Goal: Information Seeking & Learning: Learn about a topic

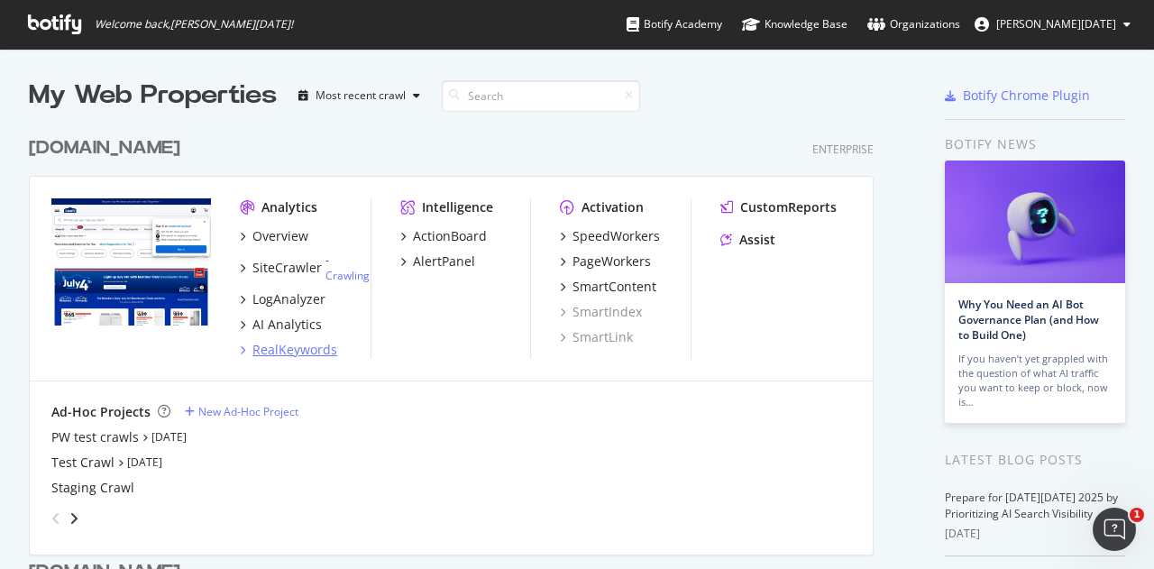
click at [290, 344] on div "RealKeywords" at bounding box center [294, 350] width 85 height 18
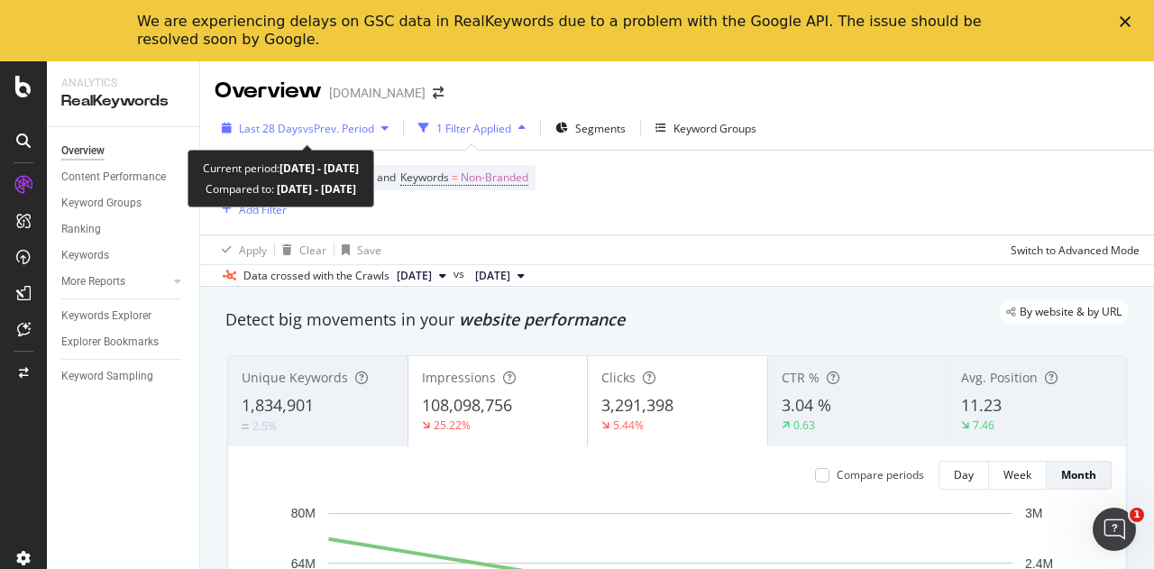
click at [374, 122] on span "vs Prev. Period" at bounding box center [338, 128] width 71 height 15
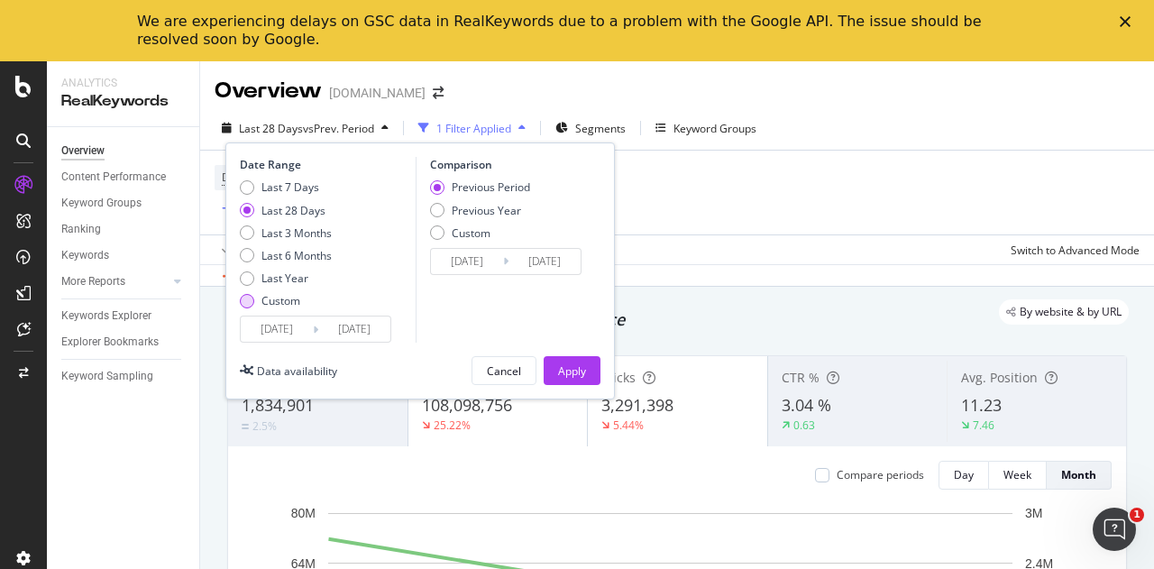
click at [260, 303] on div "Custom" at bounding box center [286, 300] width 92 height 15
click at [267, 319] on input "[DATE]" at bounding box center [277, 328] width 72 height 25
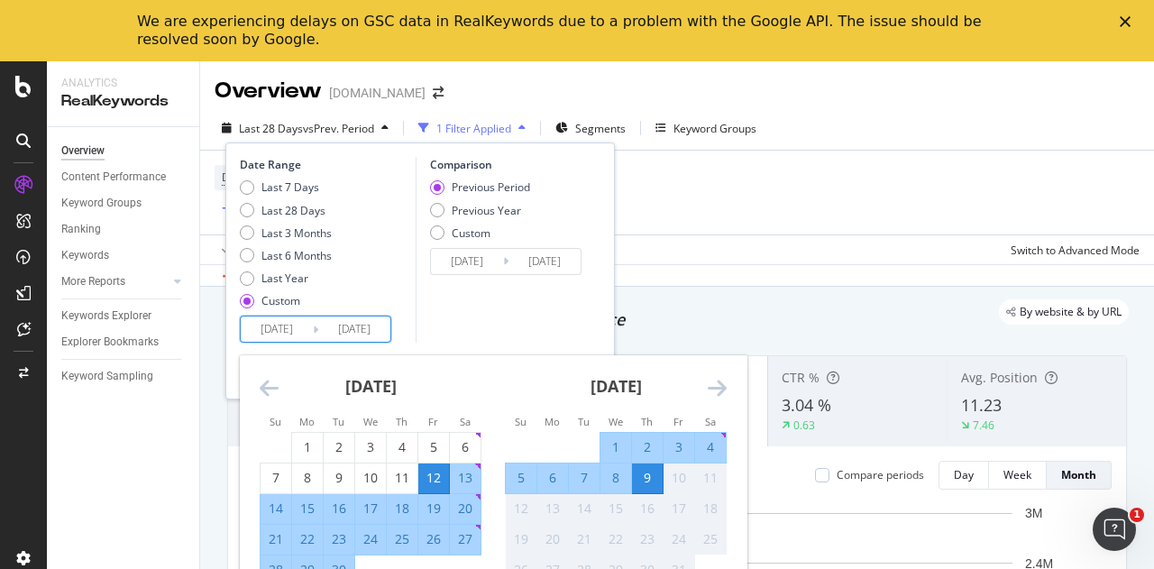
click at [266, 390] on icon "Move backward to switch to the previous month." at bounding box center [269, 388] width 19 height 22
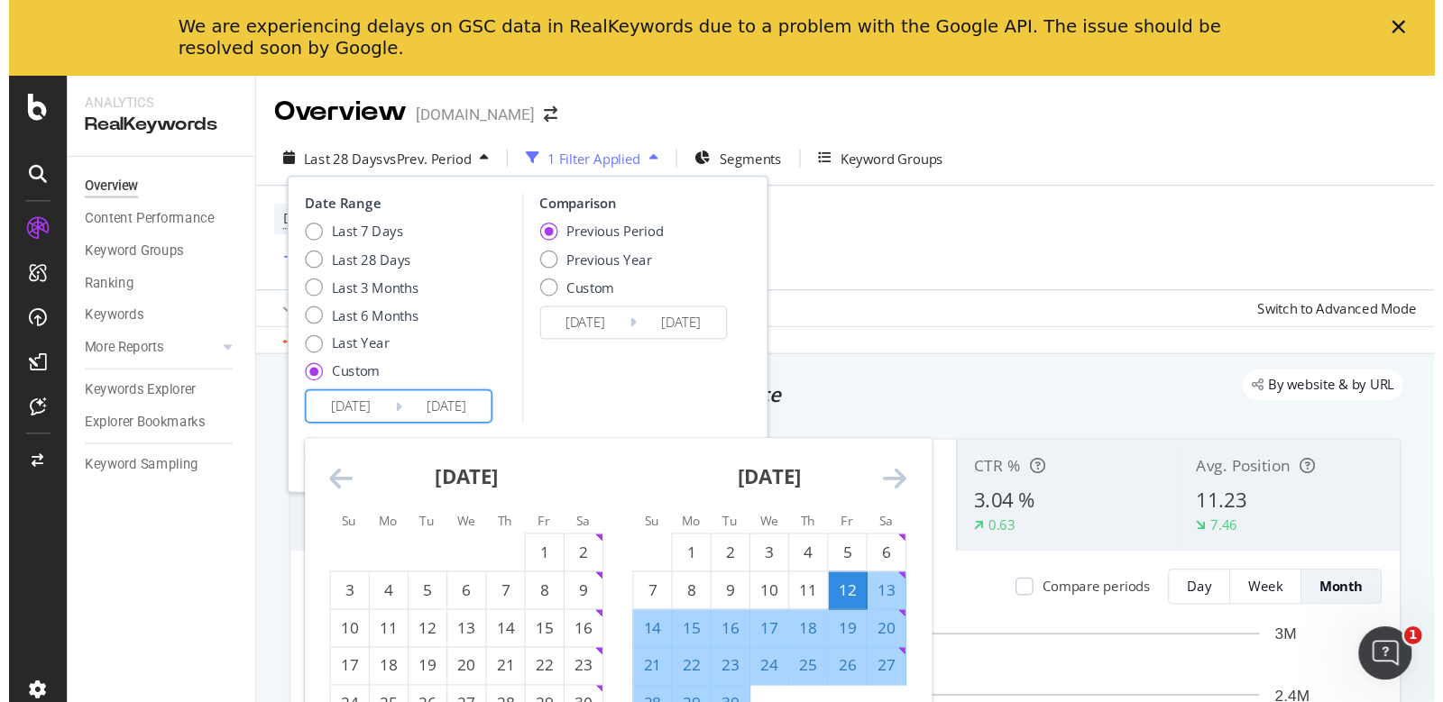
scroll to position [90, 0]
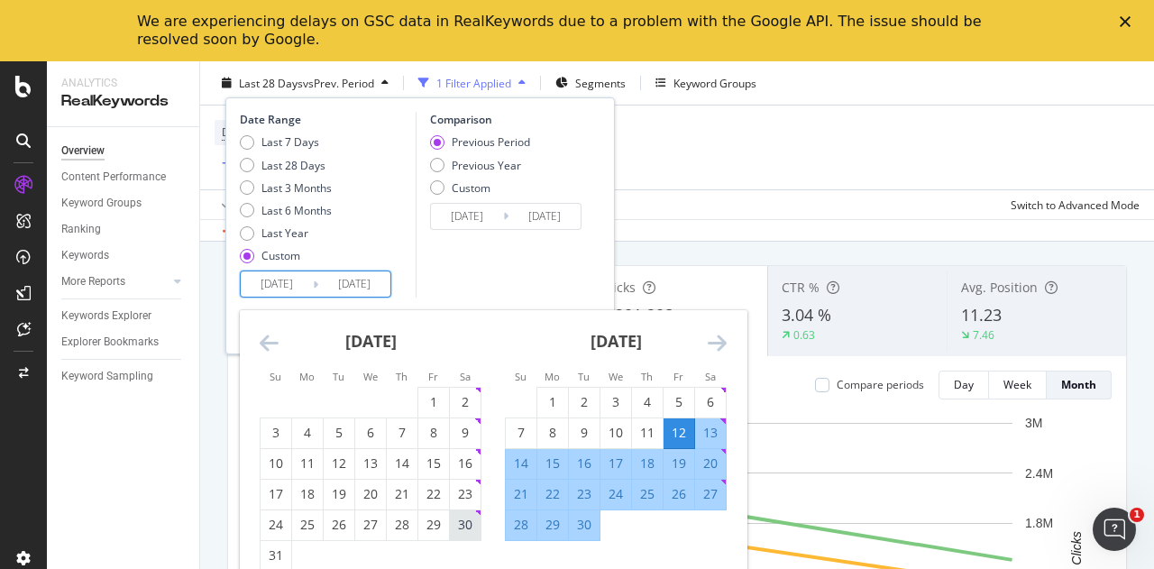
click at [465, 520] on div "30" at bounding box center [465, 525] width 31 height 18
type input "[DATE]"
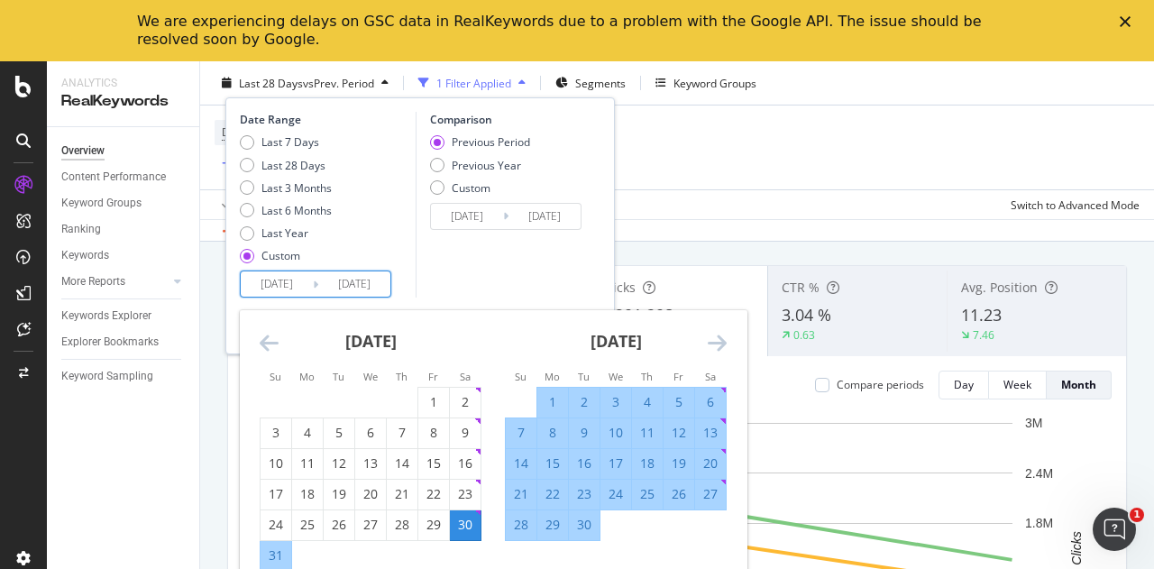
click at [719, 342] on icon "Move forward to switch to the next month." at bounding box center [717, 343] width 19 height 22
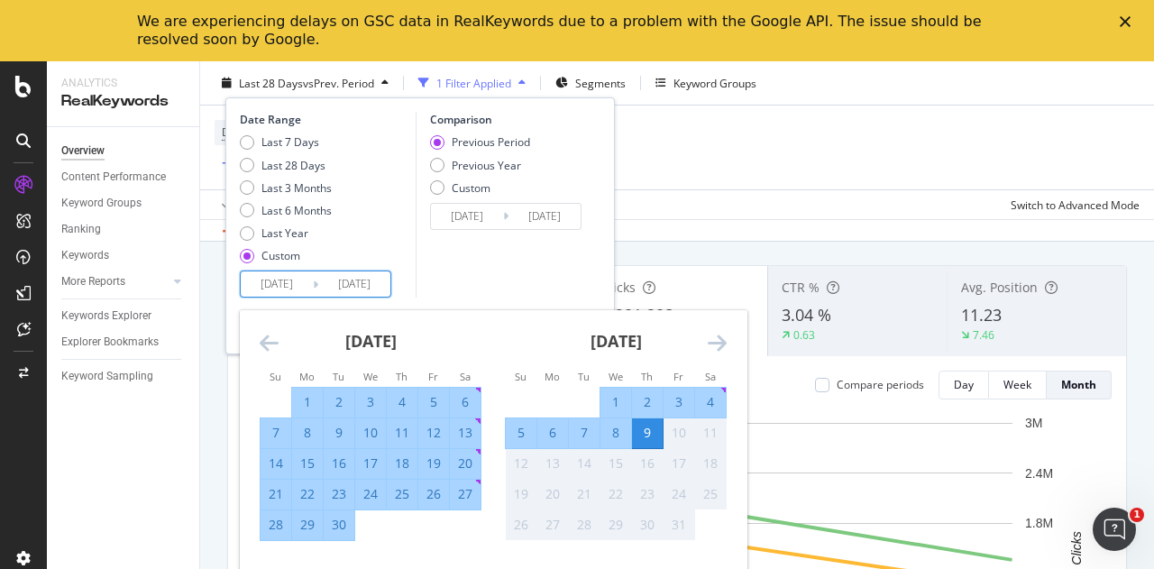
click at [679, 405] on div "3" at bounding box center [679, 402] width 31 height 18
type input "[DATE]"
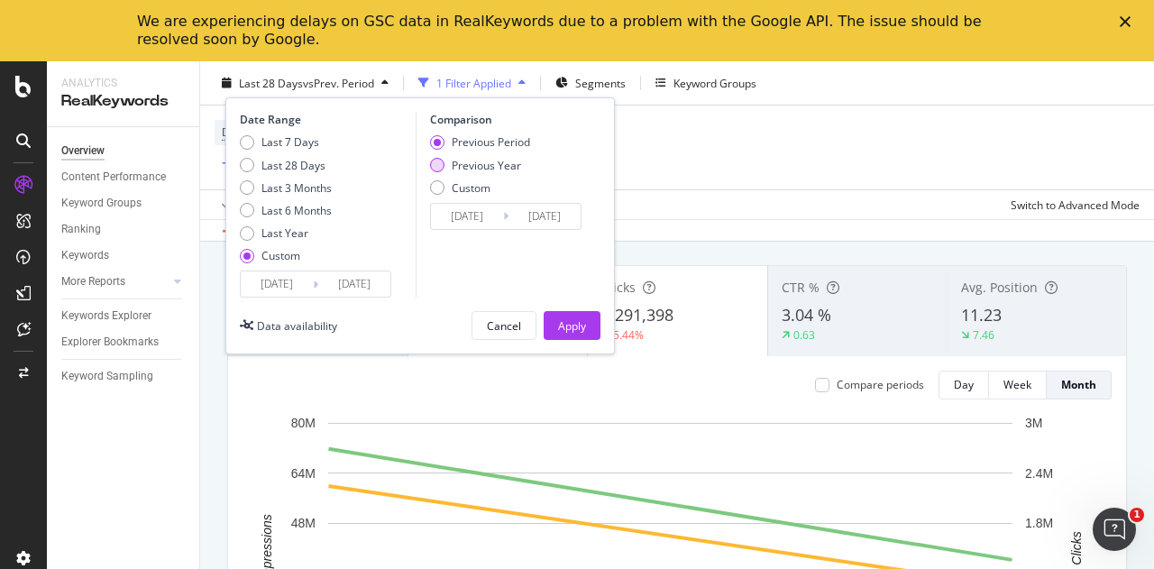
click at [449, 166] on div "Previous Year" at bounding box center [480, 164] width 100 height 15
type input "[DATE]"
click at [568, 324] on div "Apply" at bounding box center [572, 324] width 28 height 15
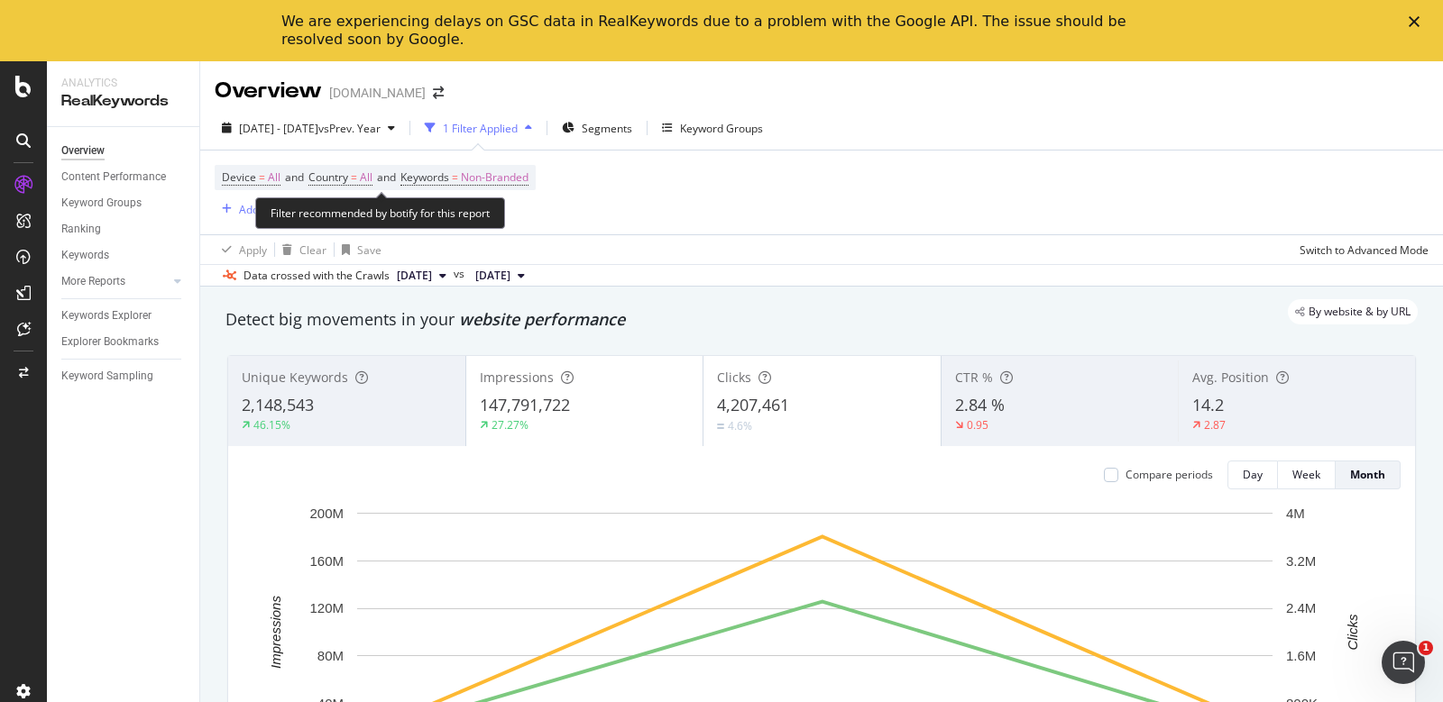
drag, startPoint x: 451, startPoint y: 175, endPoint x: 526, endPoint y: 155, distance: 77.4
click at [449, 175] on span "Keywords" at bounding box center [424, 177] width 49 height 15
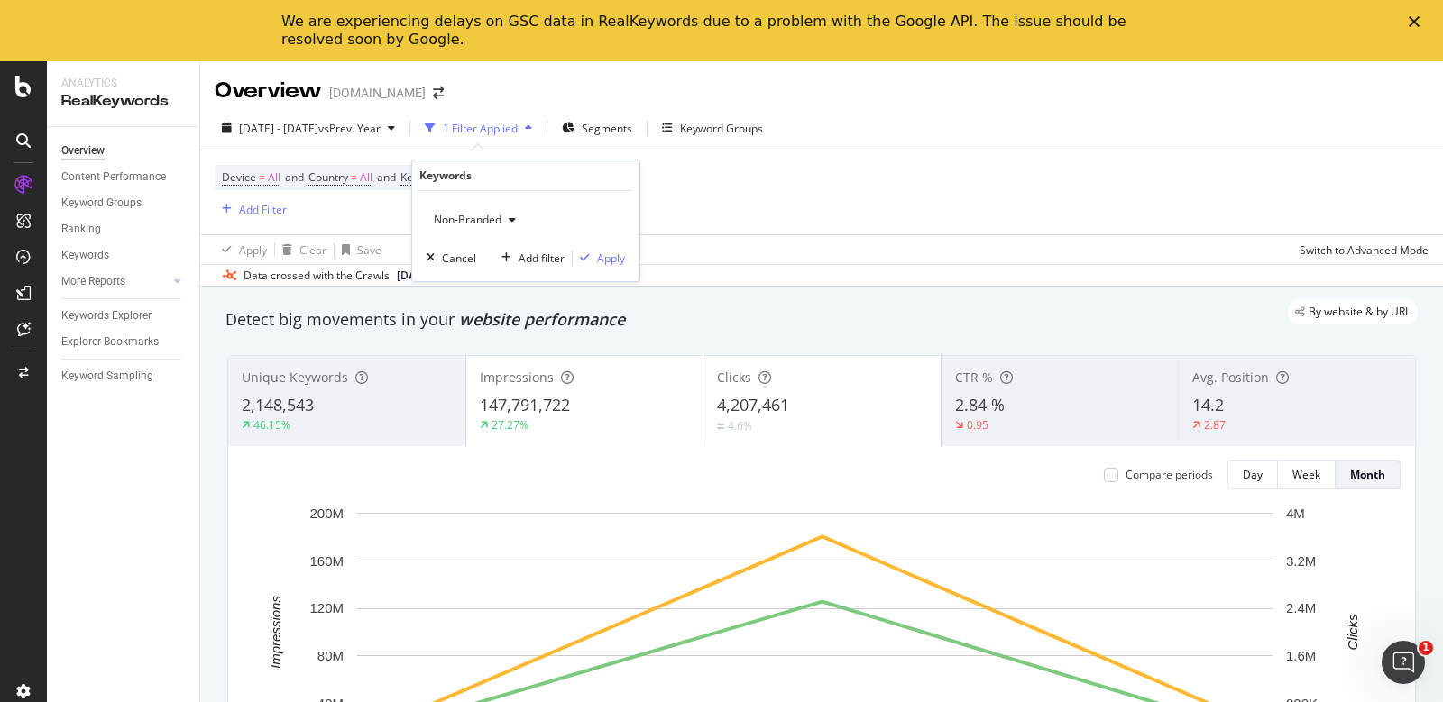
click at [500, 213] on span "Non-Branded" at bounding box center [463, 219] width 75 height 15
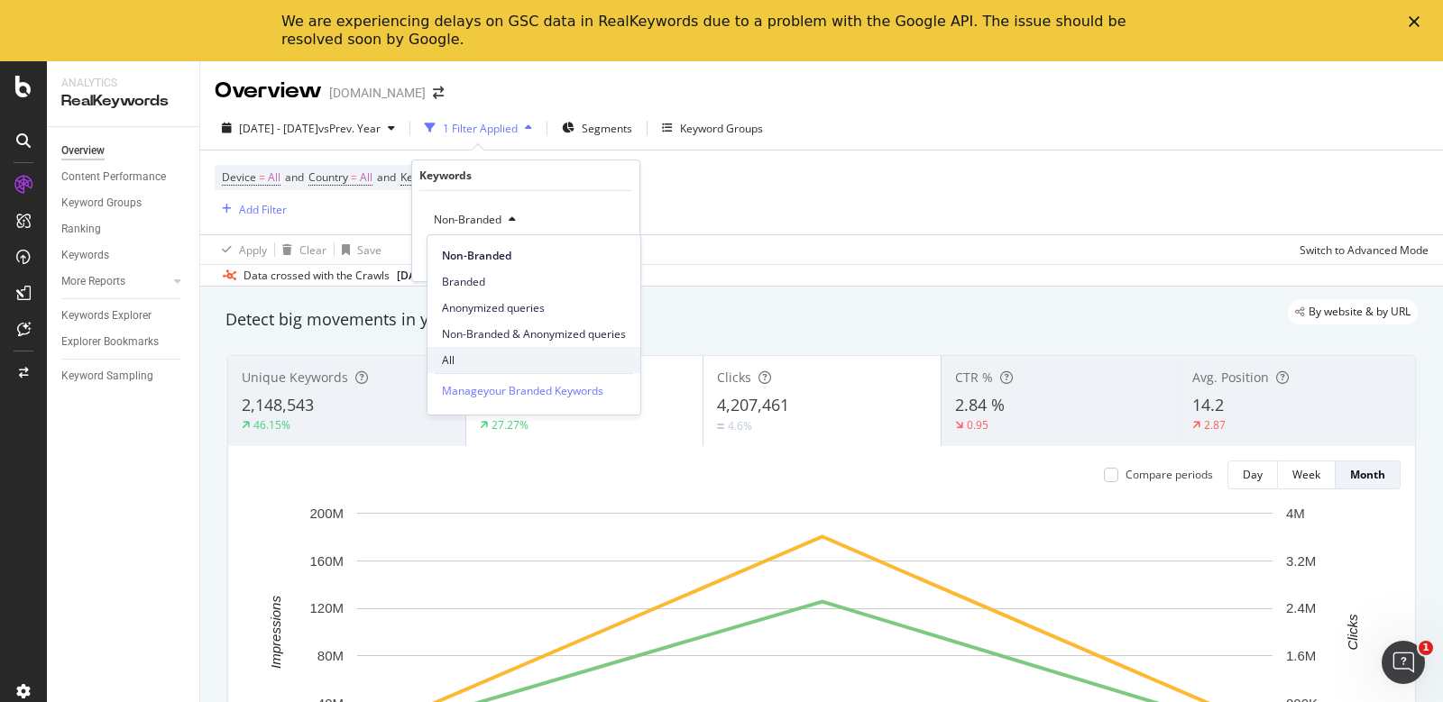
click at [455, 349] on div "All" at bounding box center [533, 360] width 213 height 26
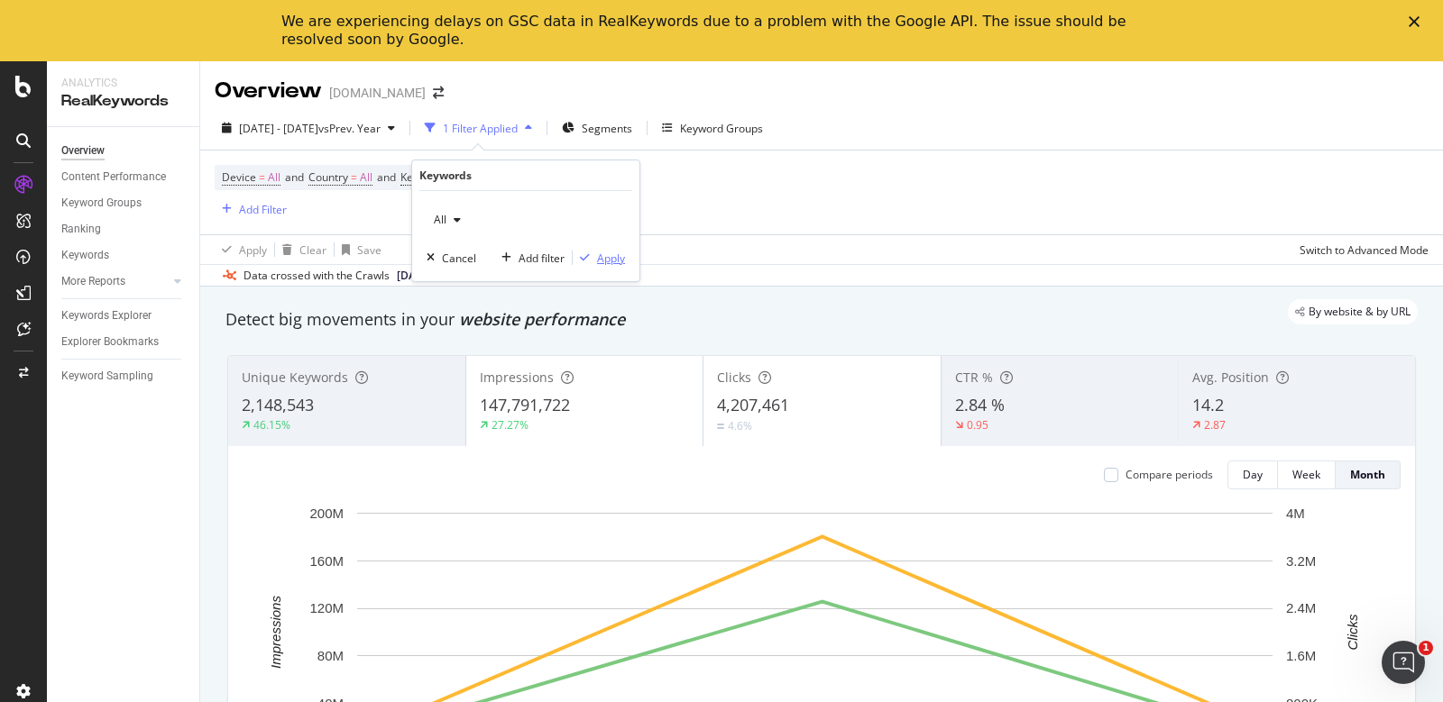
click at [600, 261] on div "Apply" at bounding box center [611, 258] width 28 height 15
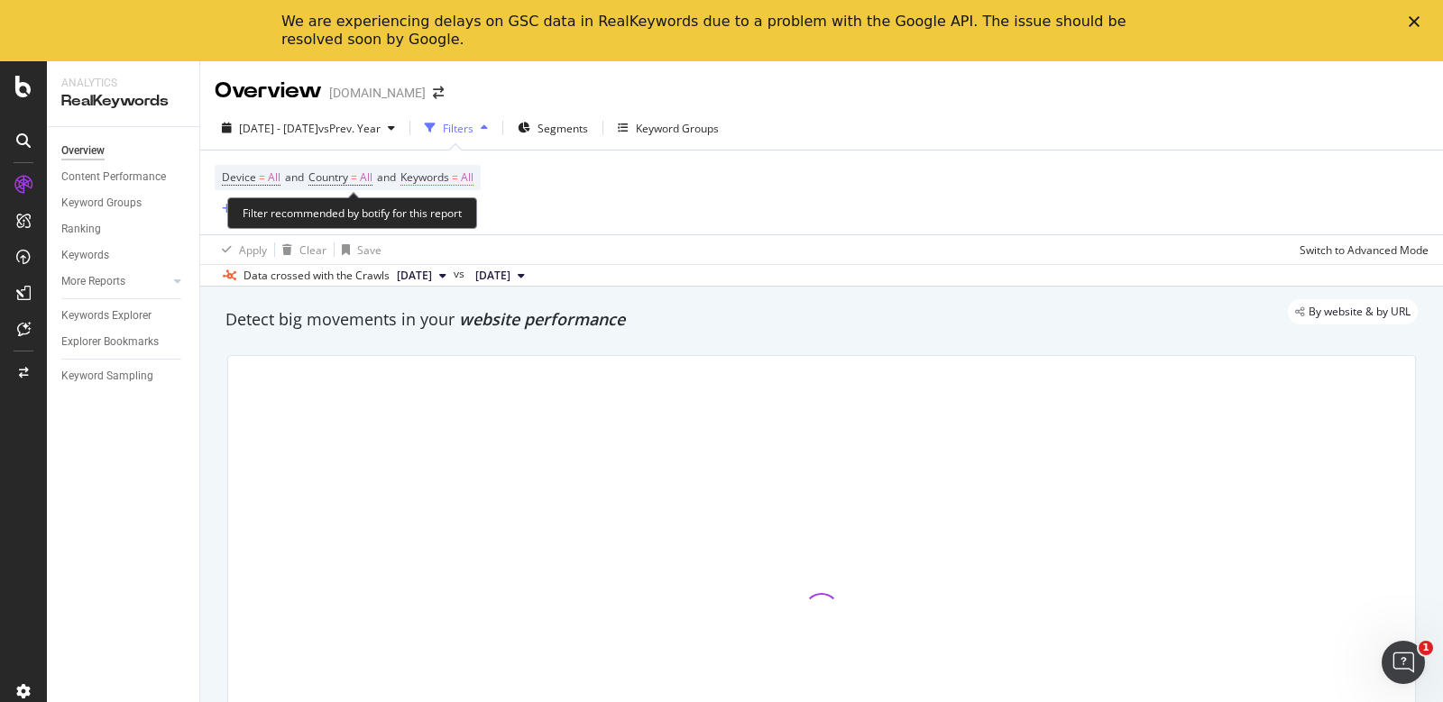
click at [472, 179] on span "Keywords = All" at bounding box center [436, 178] width 73 height 16
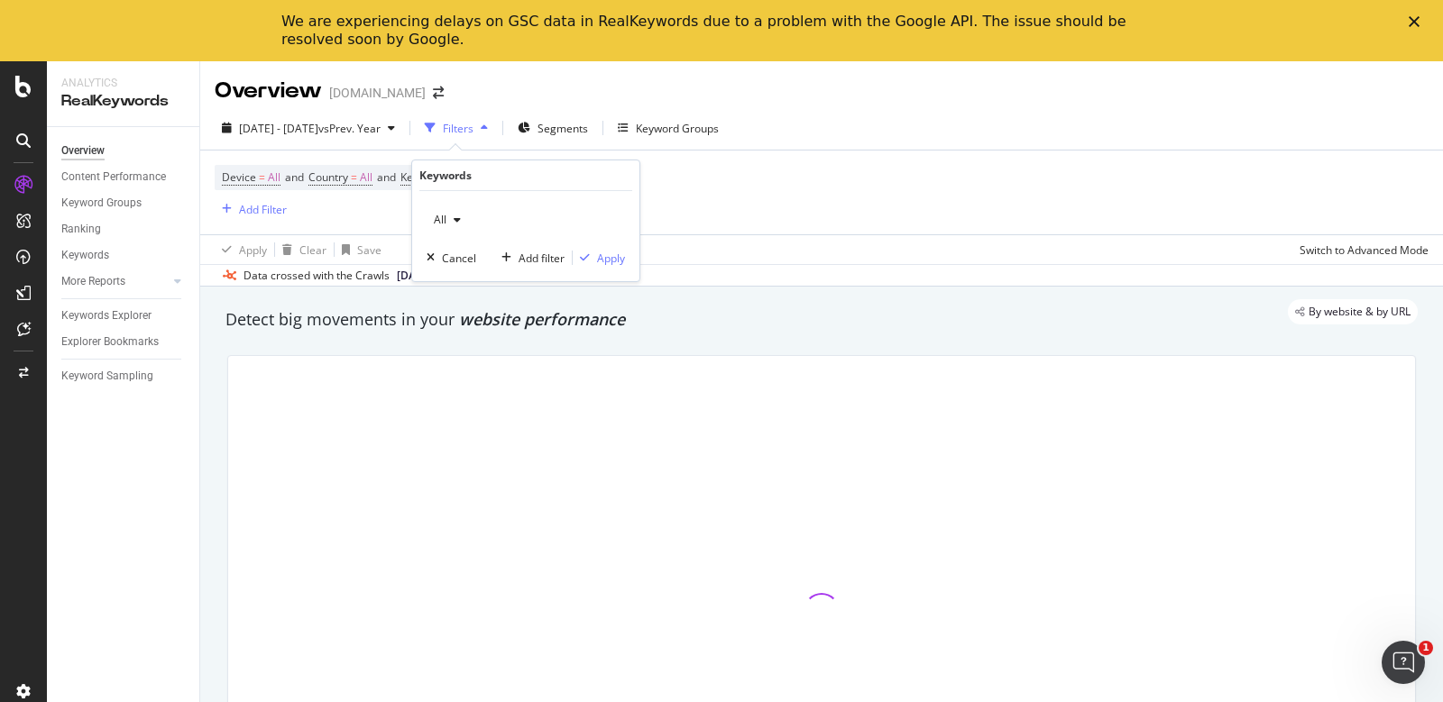
click at [455, 215] on icon "button" at bounding box center [457, 220] width 7 height 11
click at [737, 197] on div "Device = All and Country = All and Keywords = All Add Filter" at bounding box center [822, 193] width 1214 height 84
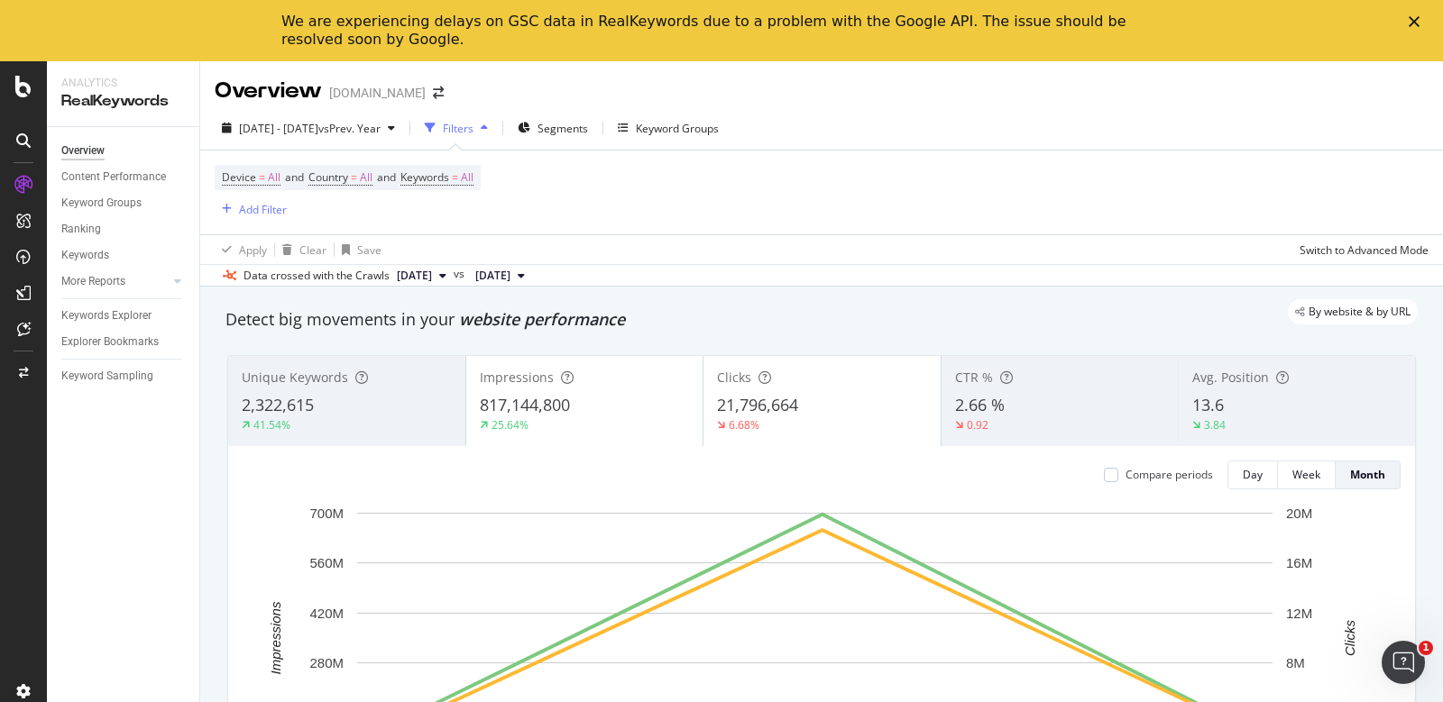
click at [1153, 20] on icon "Close" at bounding box center [1413, 21] width 11 height 11
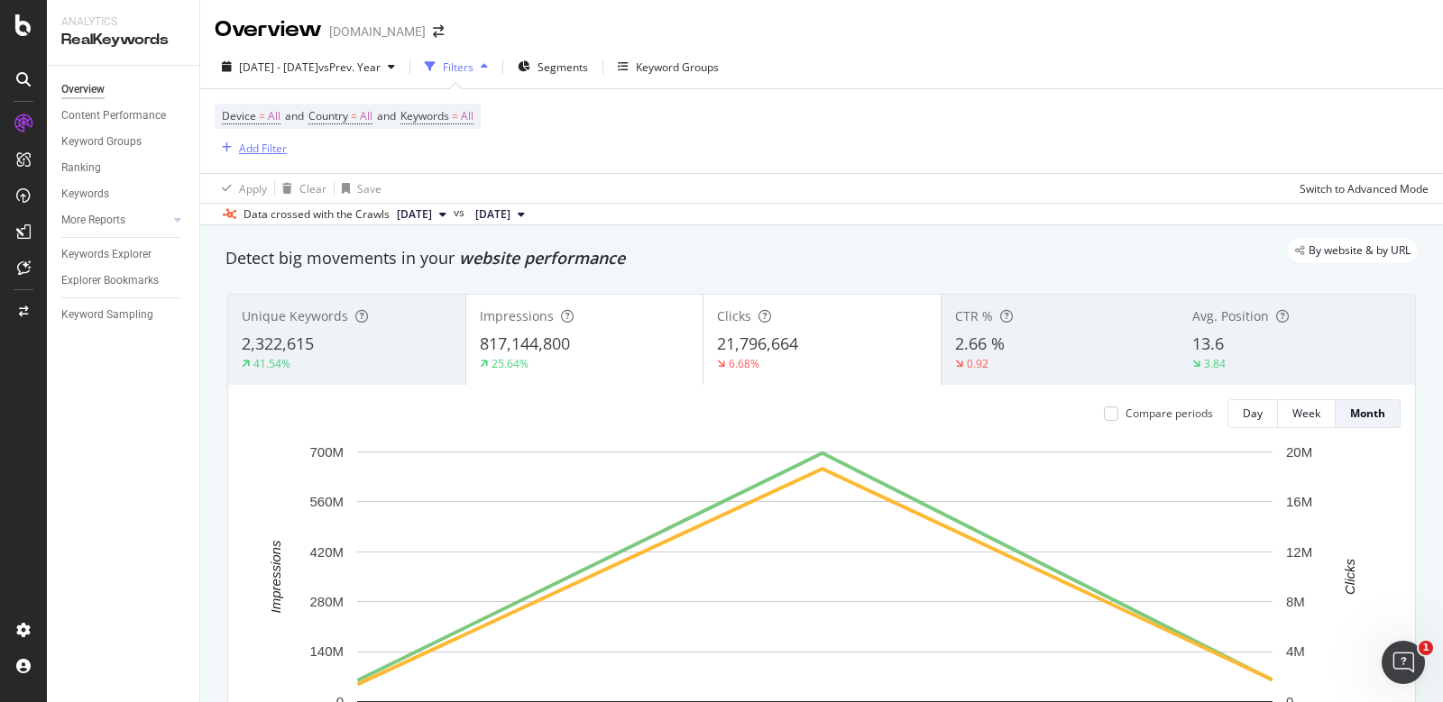
click at [261, 151] on div "Add Filter" at bounding box center [263, 148] width 48 height 15
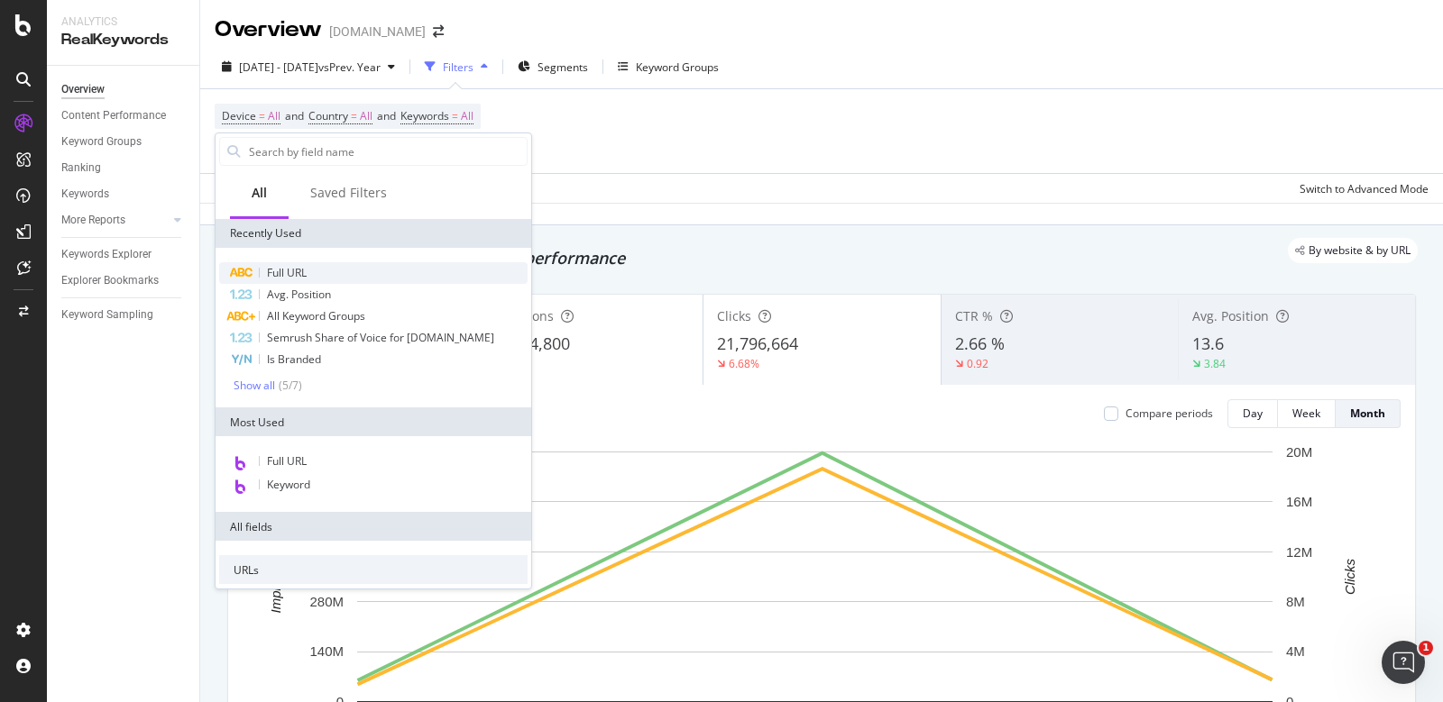
click at [284, 267] on span "Full URL" at bounding box center [287, 272] width 40 height 15
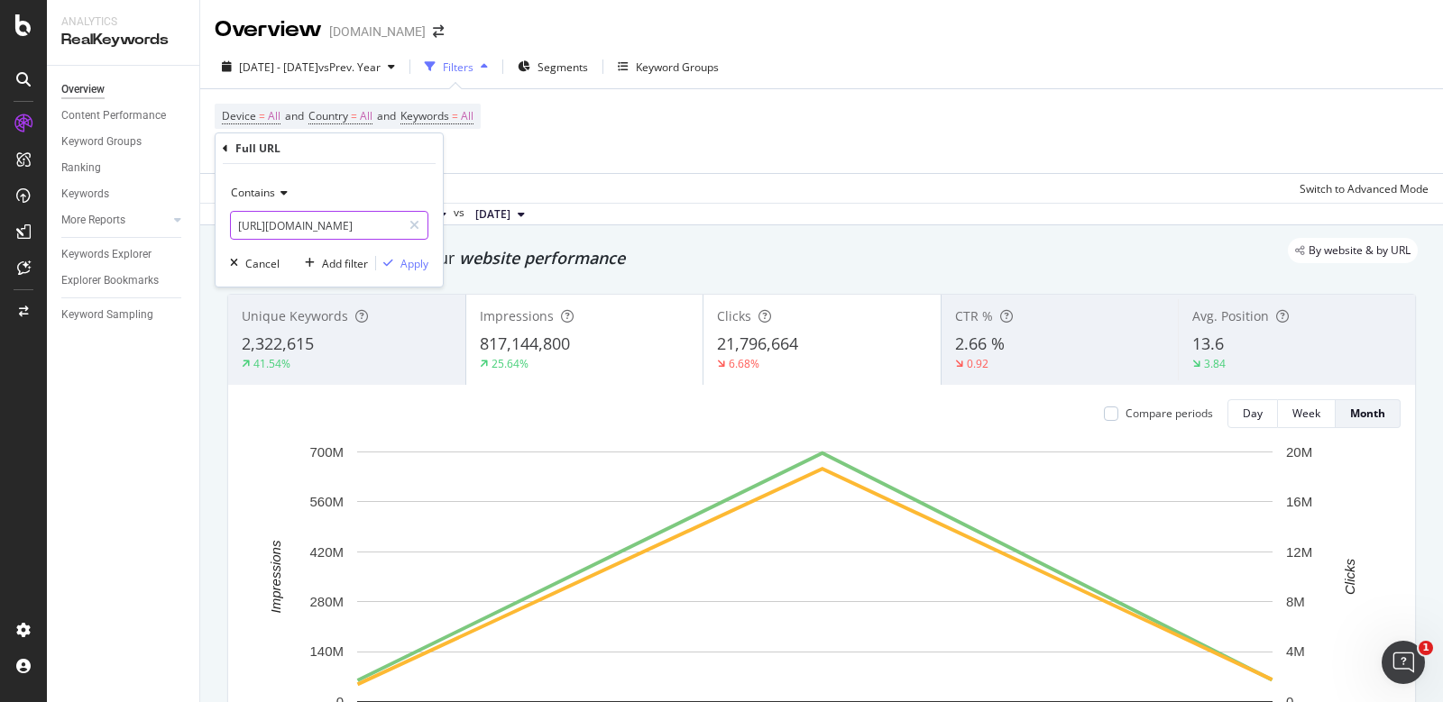
click at [343, 231] on input "[URL][DOMAIN_NAME]" at bounding box center [316, 225] width 170 height 29
type input "/pd/"
click at [397, 267] on div "button" at bounding box center [388, 263] width 24 height 11
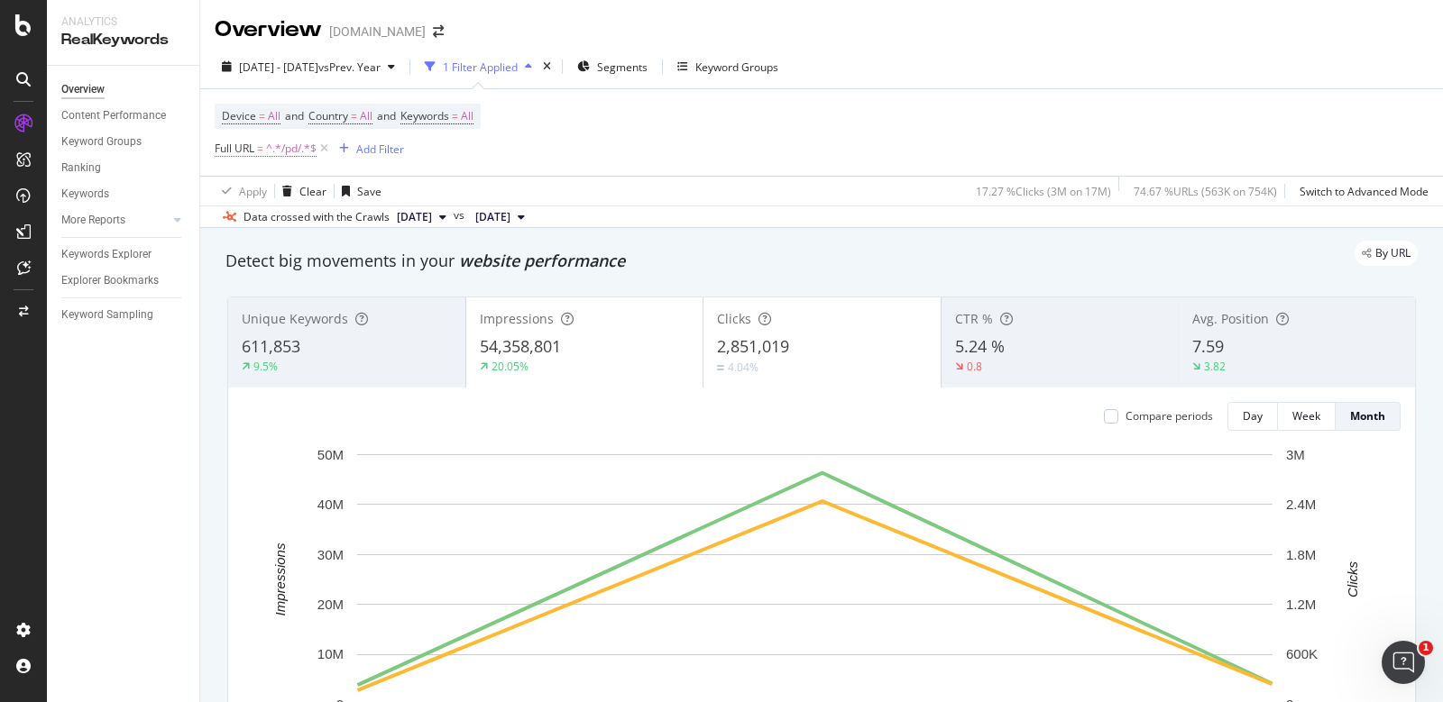
click at [287, 155] on span "^.*/pd/.*$" at bounding box center [291, 148] width 50 height 25
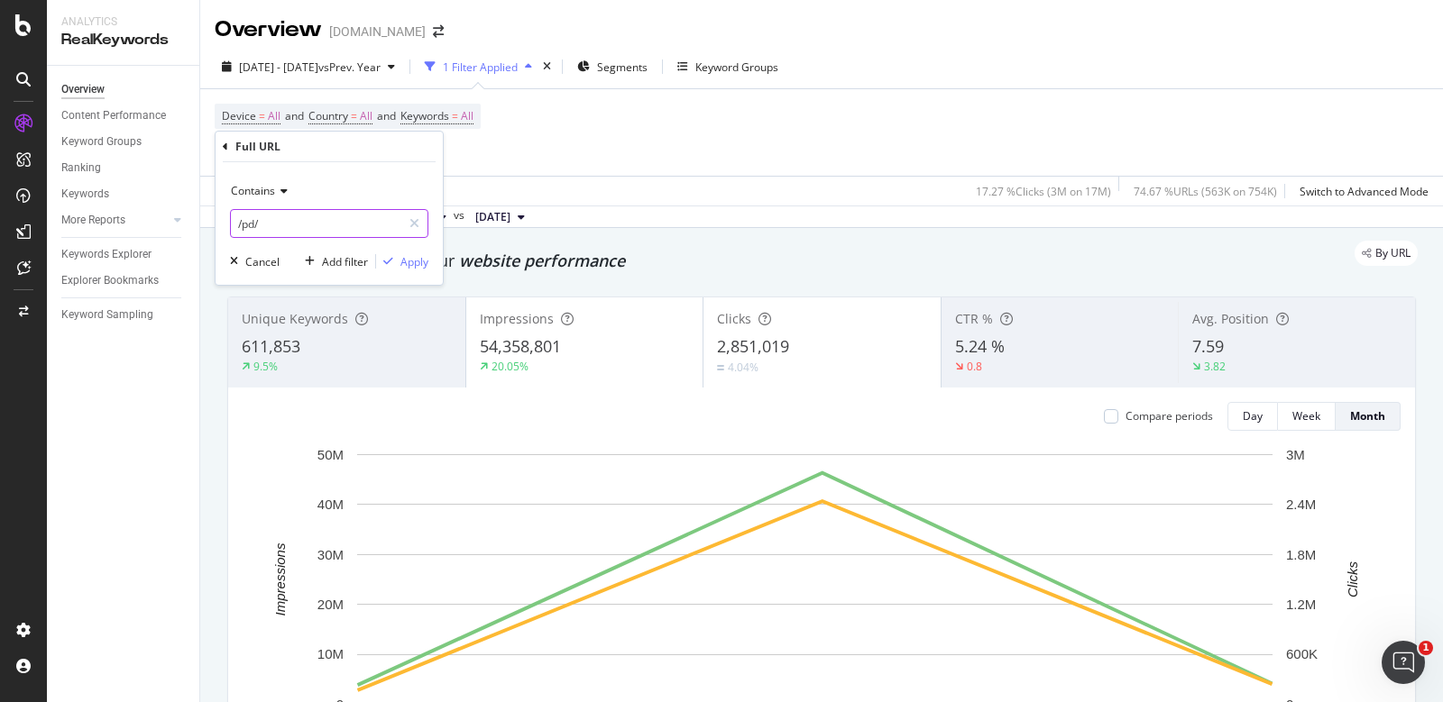
click at [253, 225] on input "/pd/" at bounding box center [316, 223] width 170 height 29
type input "/pl/"
click at [411, 256] on div "Apply" at bounding box center [414, 261] width 28 height 15
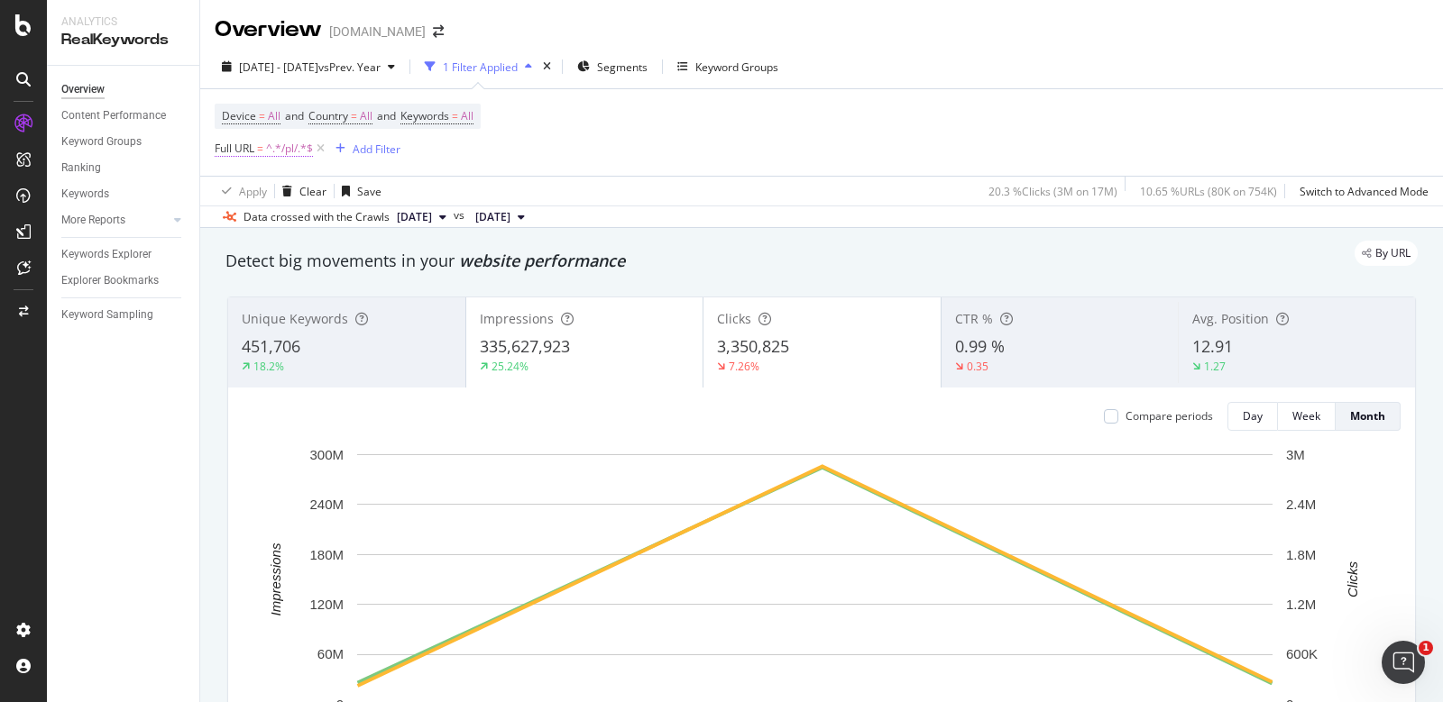
click at [283, 145] on span "^.*/pl/.*$" at bounding box center [289, 148] width 47 height 25
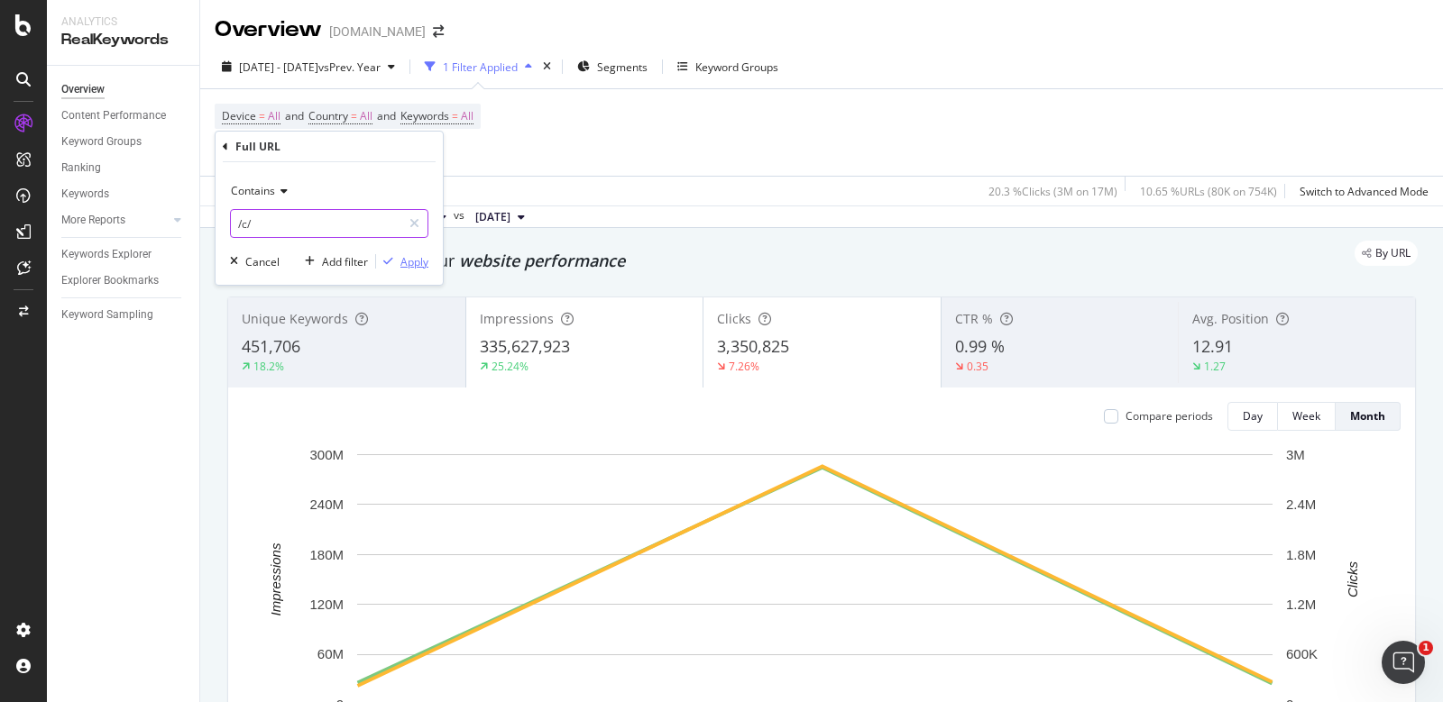
type input "/c/"
click at [417, 261] on div "Apply" at bounding box center [414, 261] width 28 height 15
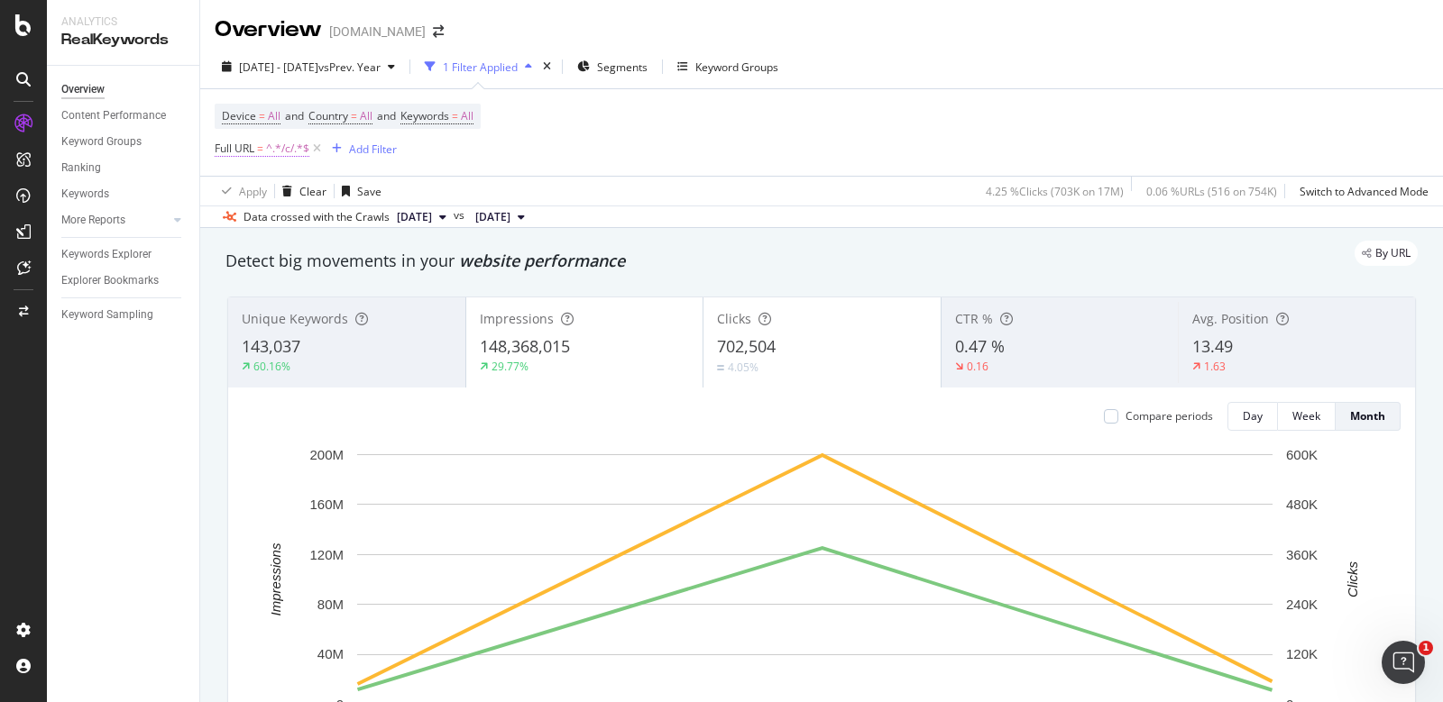
click at [293, 149] on span "^.*/c/.*$" at bounding box center [287, 148] width 43 height 25
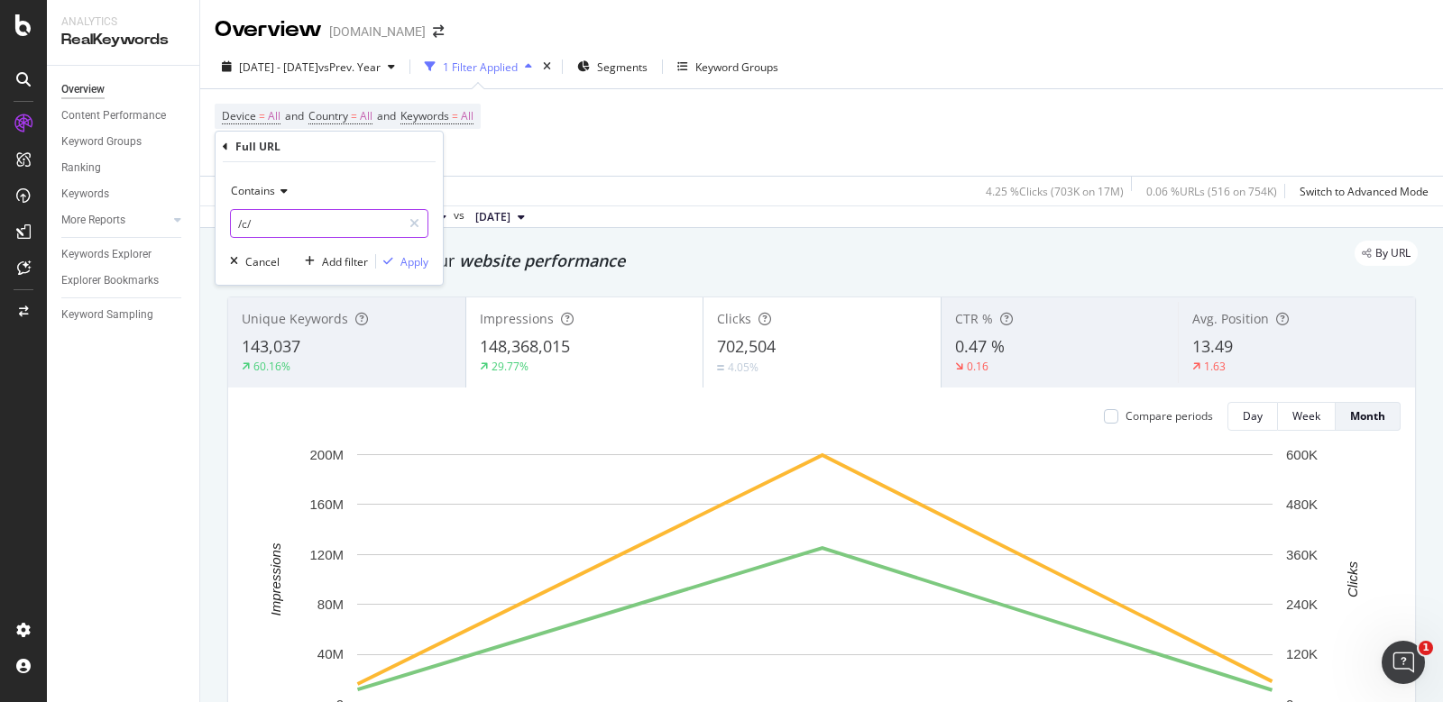
click at [245, 228] on input "/c/" at bounding box center [316, 223] width 170 height 29
click at [248, 228] on input "/c/" at bounding box center [316, 223] width 170 height 29
type input "/n/"
click at [414, 262] on div "Apply" at bounding box center [414, 261] width 28 height 15
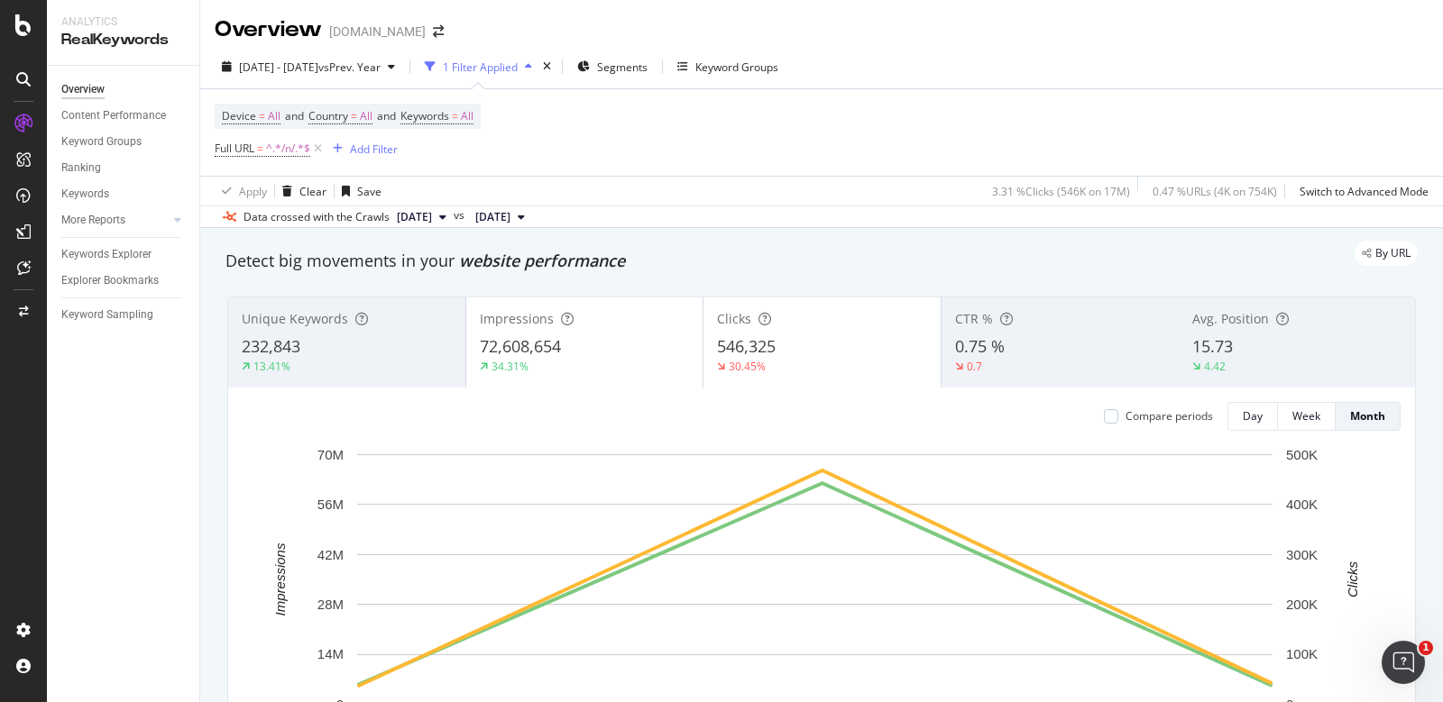
drag, startPoint x: 320, startPoint y: 148, endPoint x: 1425, endPoint y: 344, distance: 1121.7
click at [320, 148] on icon at bounding box center [317, 149] width 15 height 18
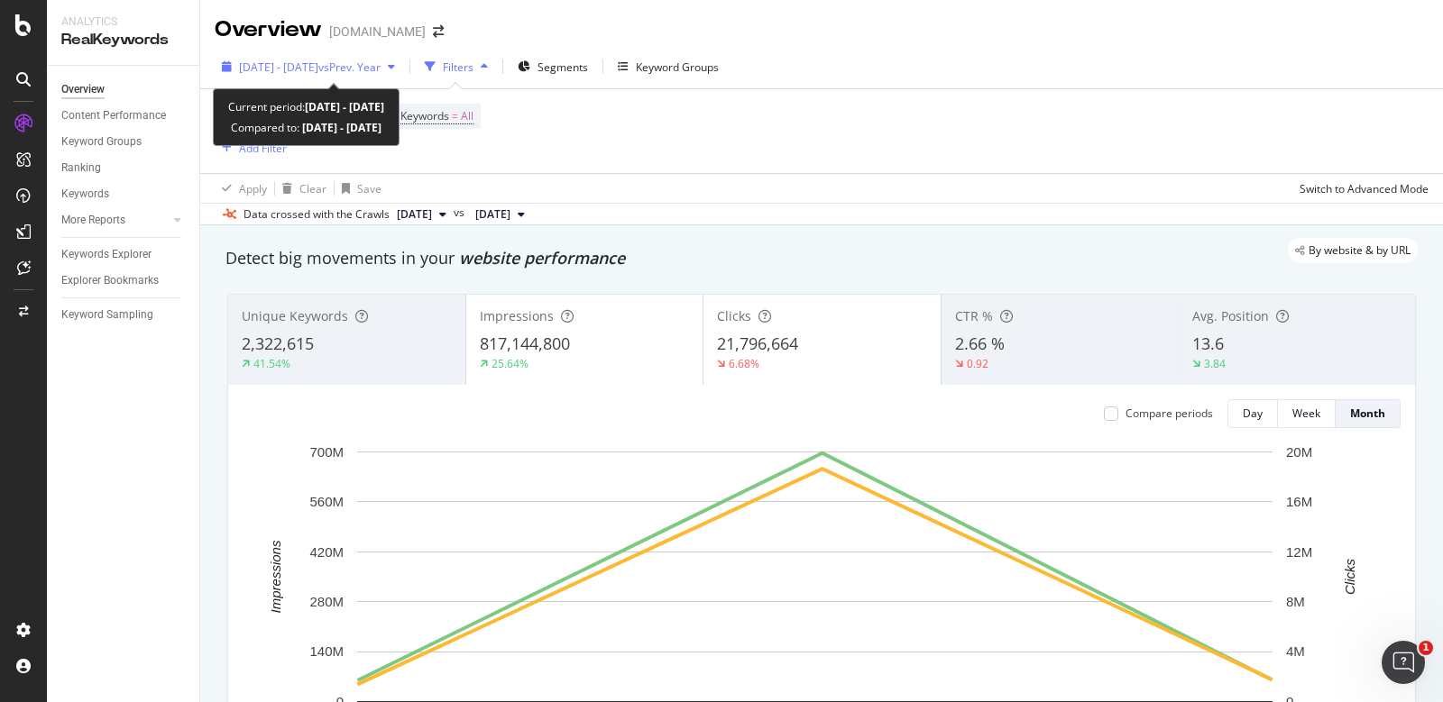
click at [321, 78] on div "[DATE] - [DATE] vs Prev. Year" at bounding box center [309, 66] width 188 height 27
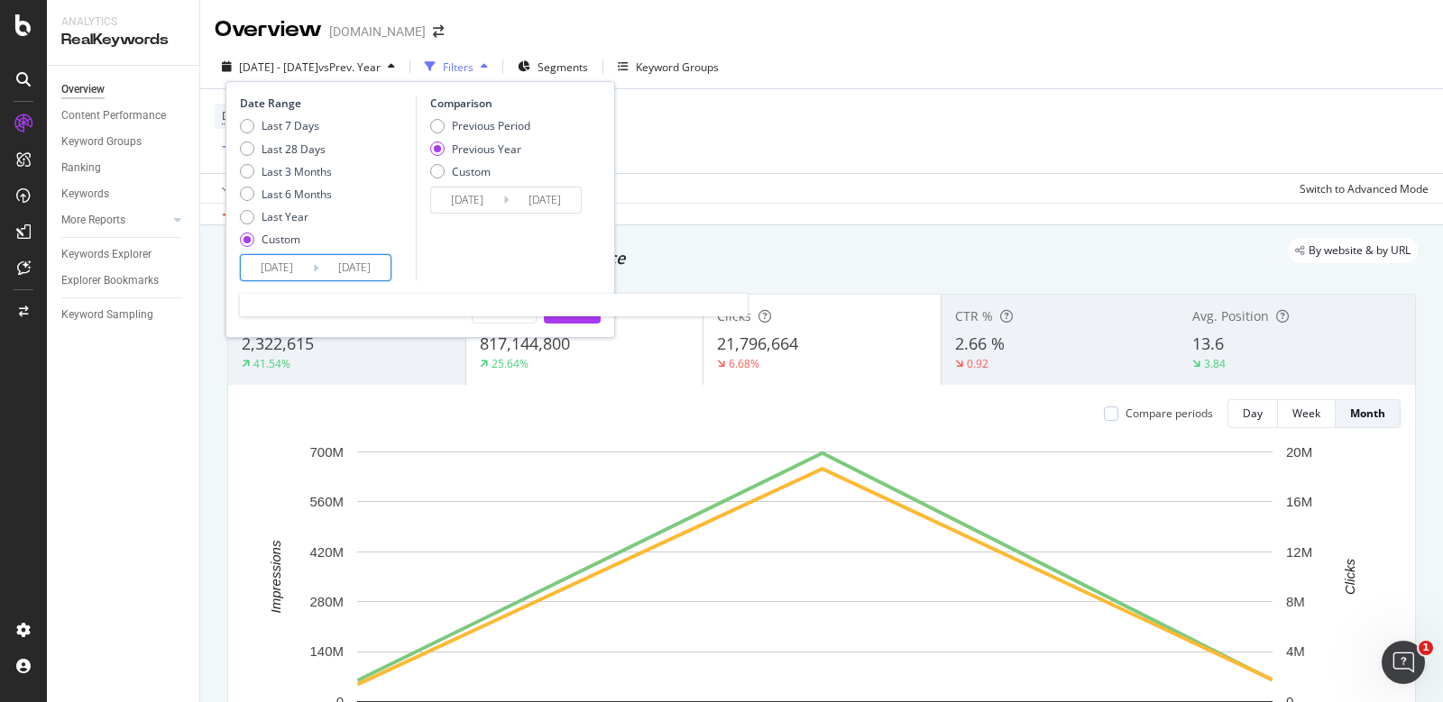
click at [271, 260] on input "[DATE]" at bounding box center [277, 267] width 72 height 25
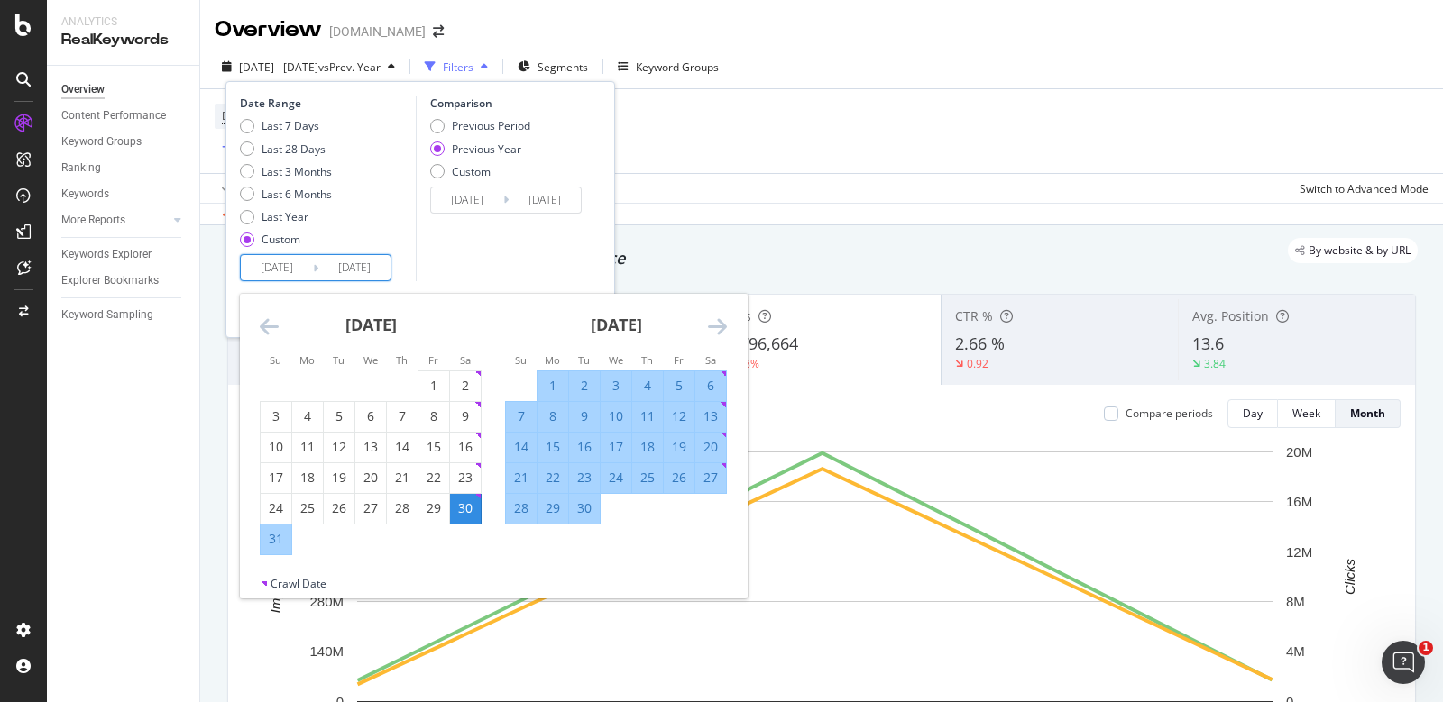
click at [267, 326] on icon "Move backward to switch to the previous month." at bounding box center [269, 327] width 19 height 22
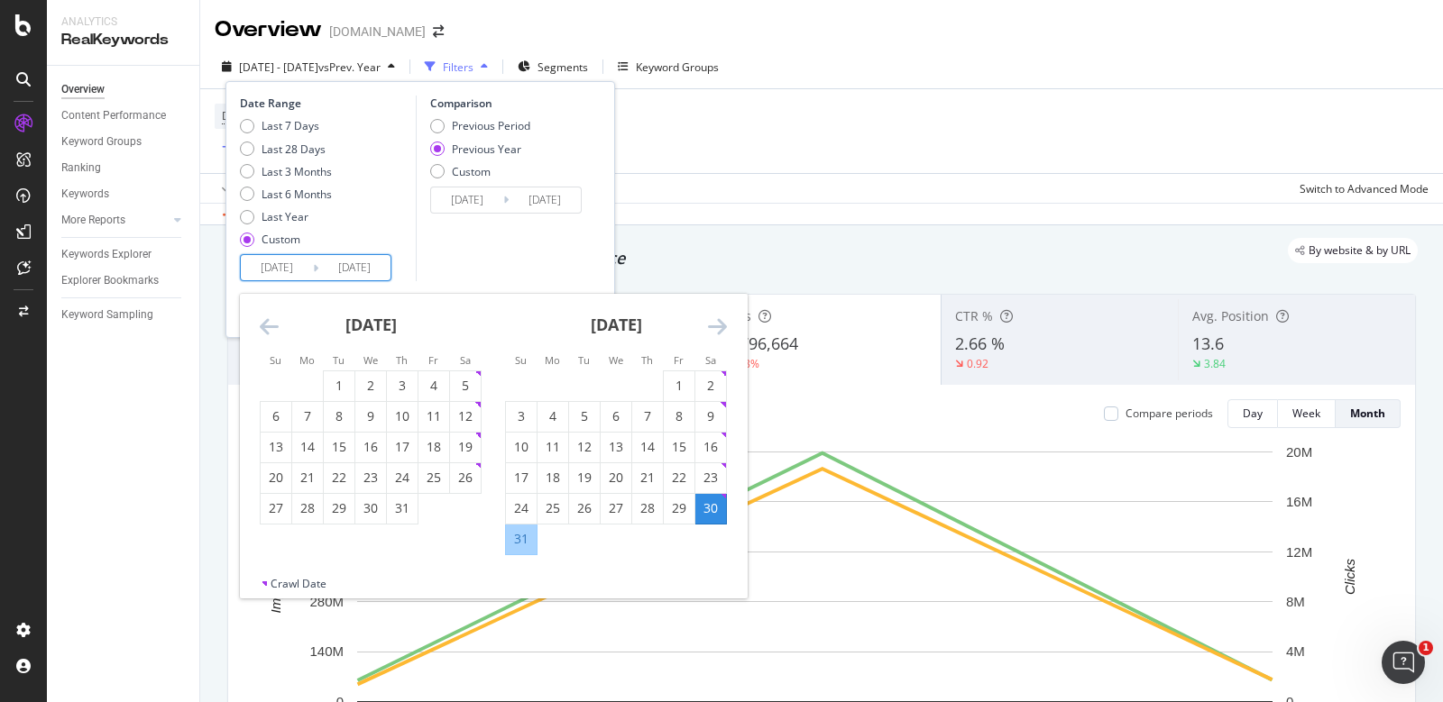
click at [267, 326] on icon "Move backward to switch to the previous month." at bounding box center [269, 327] width 19 height 22
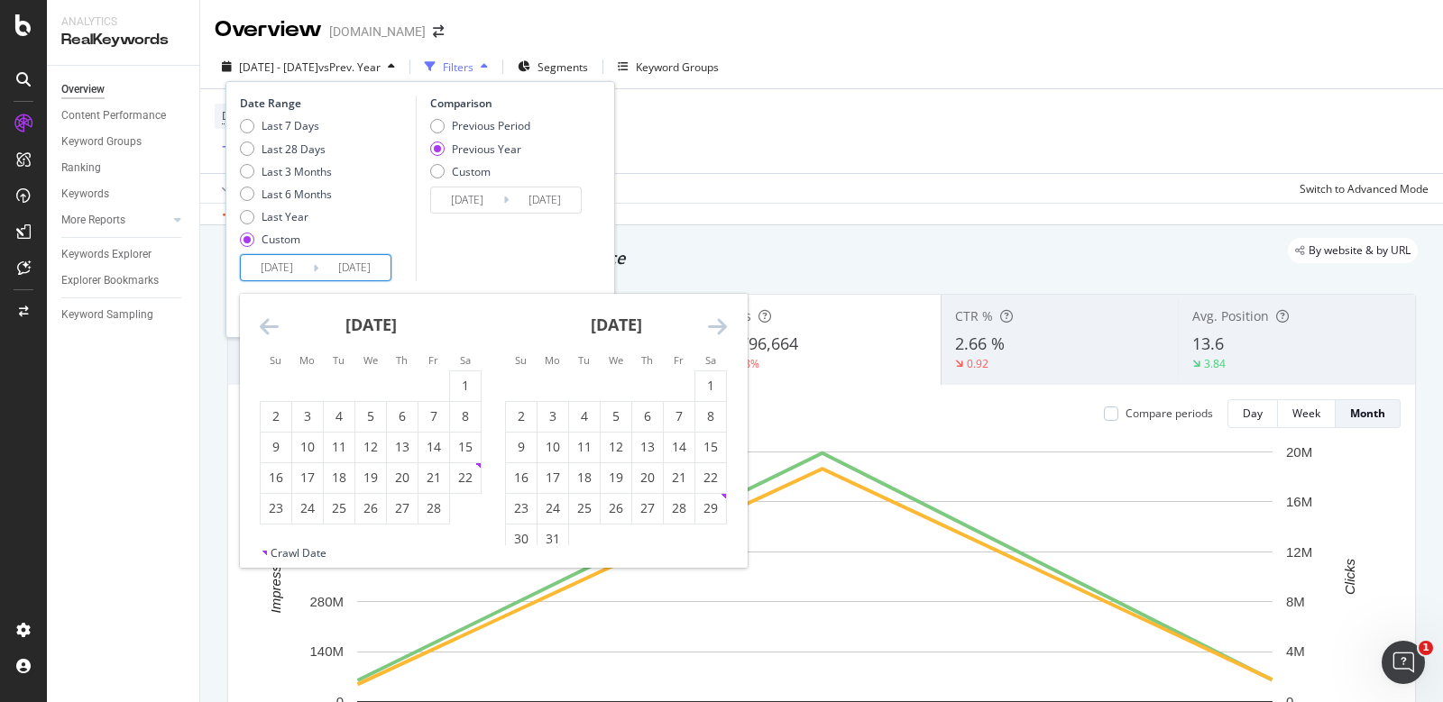
click at [267, 326] on icon "Move backward to switch to the previous month." at bounding box center [269, 327] width 19 height 22
click at [719, 381] on div "1" at bounding box center [710, 386] width 31 height 18
type input "[DATE]"
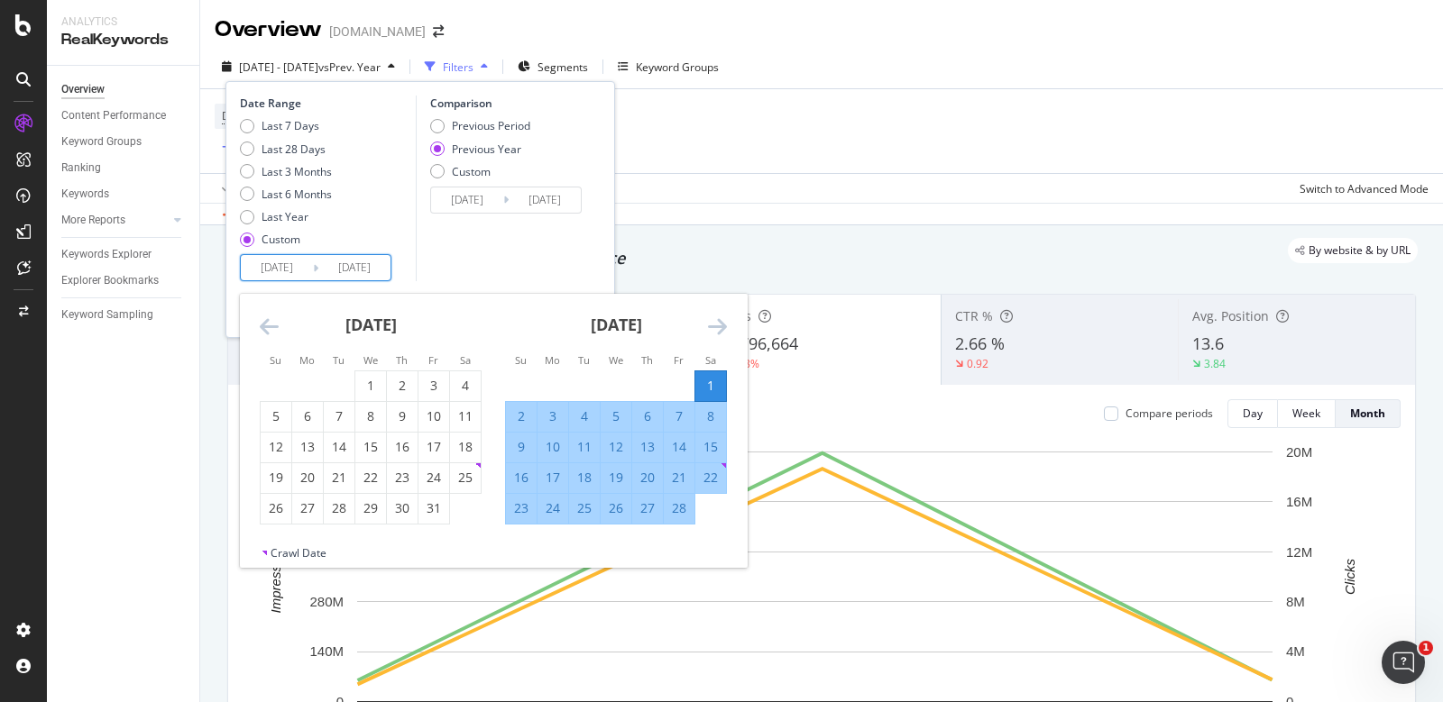
click at [532, 273] on div "Comparison Previous Period Previous Year Custom [DATE] Navigate forward to inte…" at bounding box center [501, 189] width 171 height 186
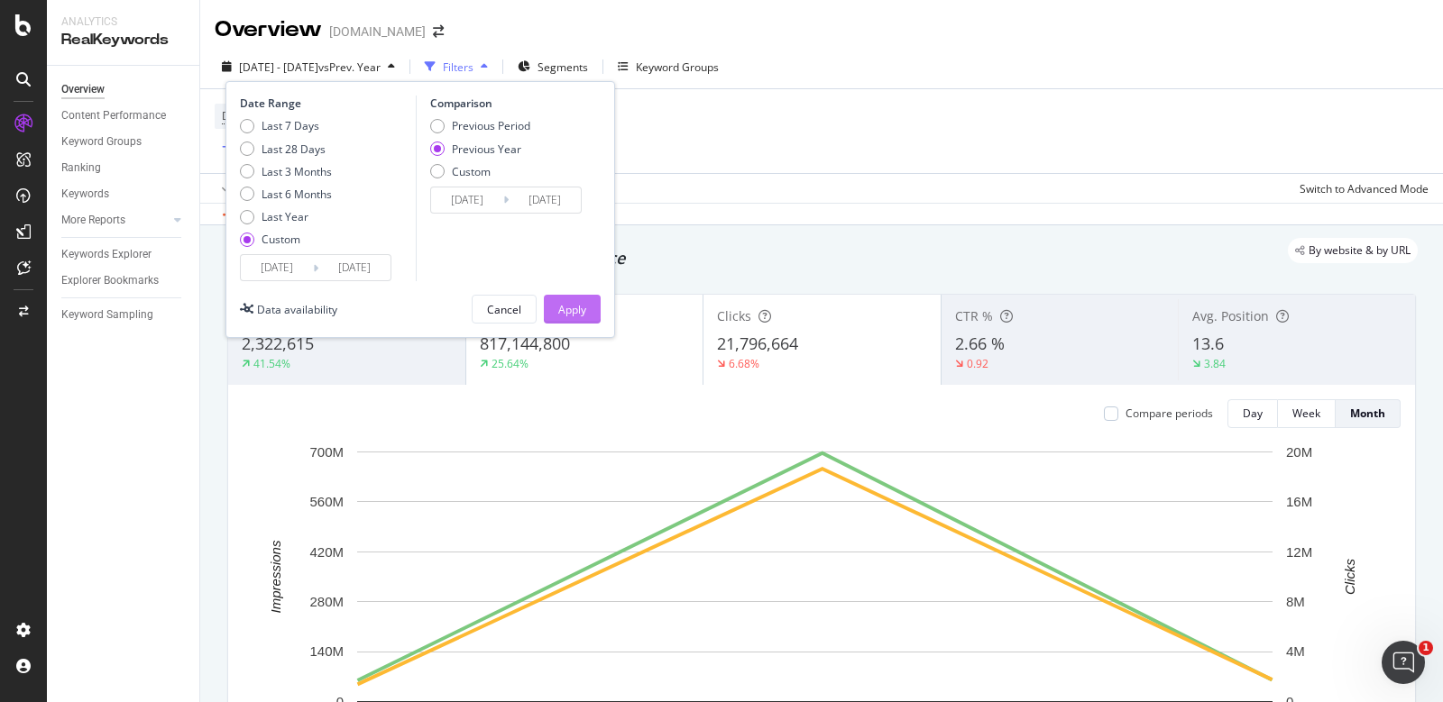
click at [567, 298] on div "Apply" at bounding box center [572, 309] width 28 height 27
